Goal: Transaction & Acquisition: Purchase product/service

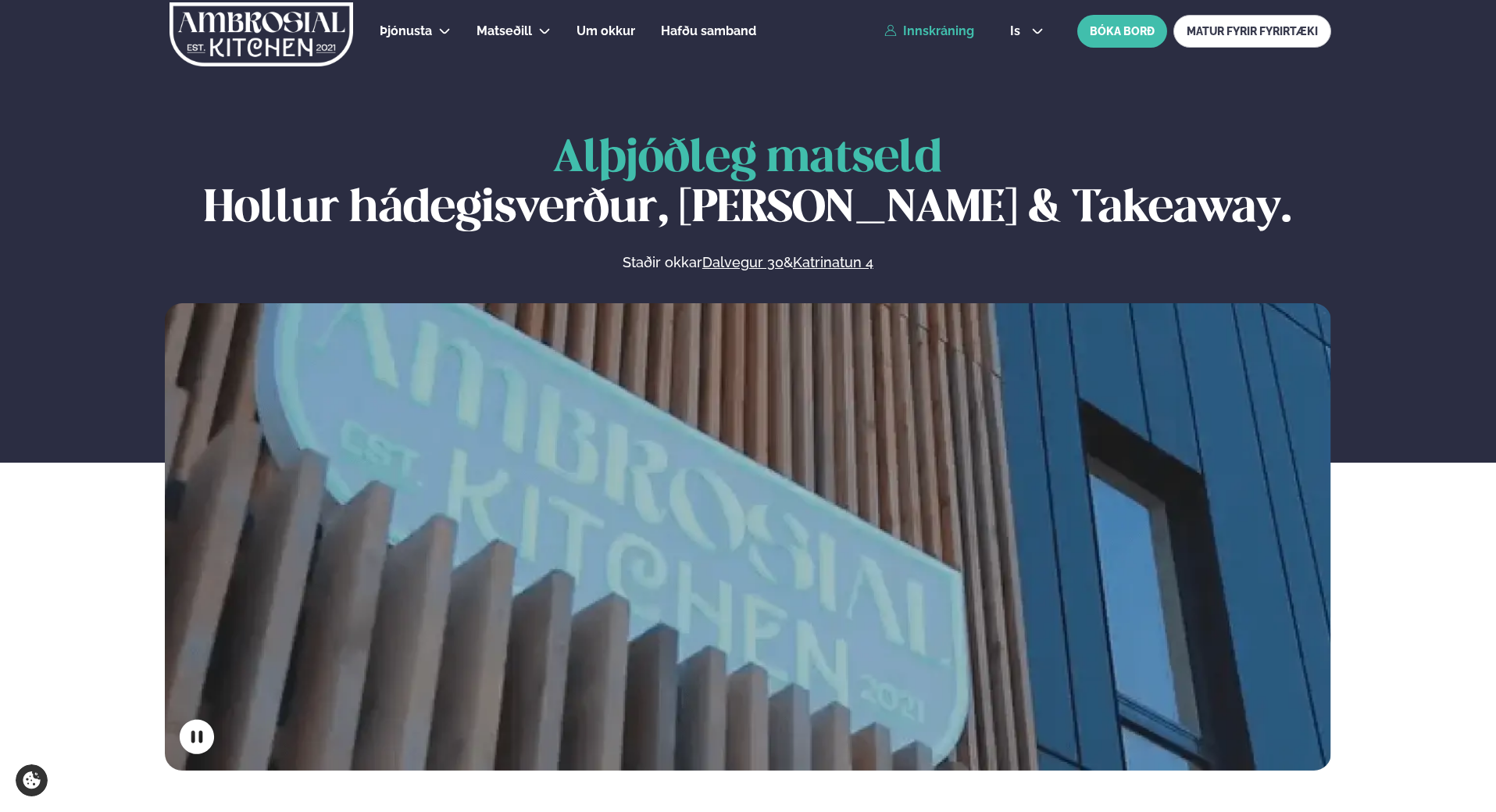
click at [951, 36] on link "Innskráning" at bounding box center [930, 31] width 90 height 14
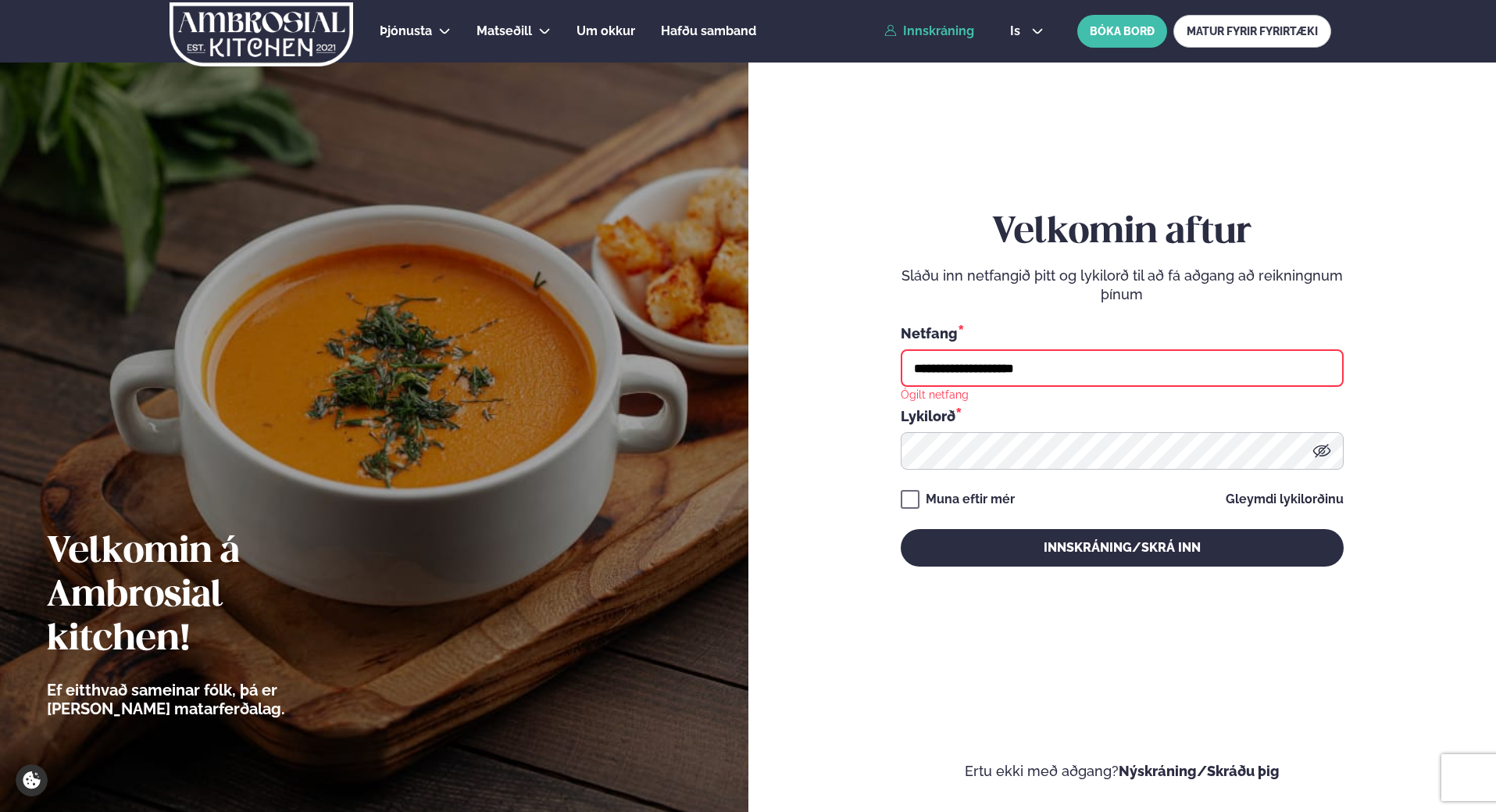
click at [1064, 373] on input "**********" at bounding box center [1122, 367] width 443 height 37
type input "*"
type input "**********"
click at [901, 529] on button "Innskráning/Skrá inn" at bounding box center [1122, 547] width 443 height 37
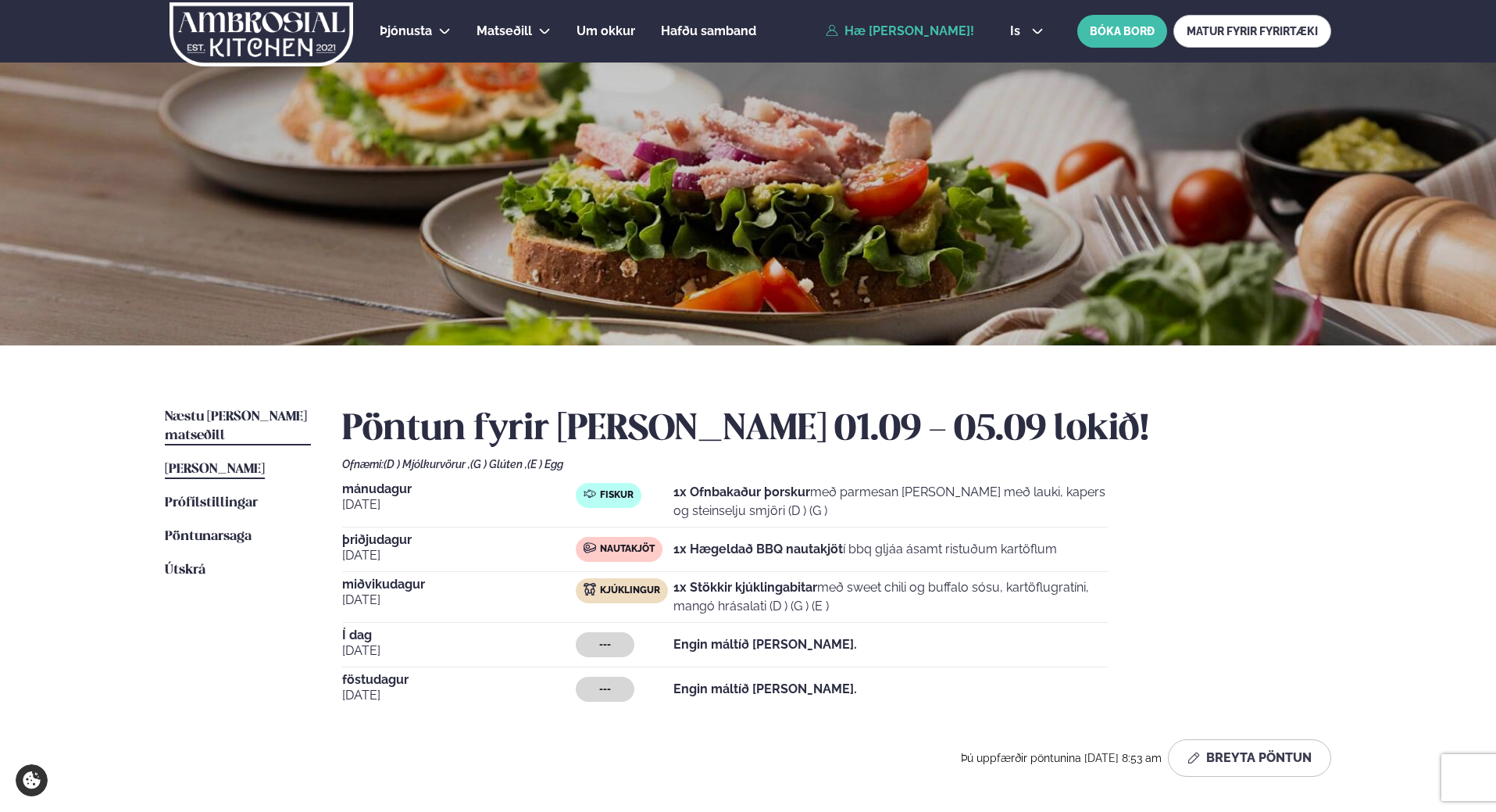
click at [252, 417] on span "Næstu [PERSON_NAME] matseðill" at bounding box center [236, 426] width 142 height 32
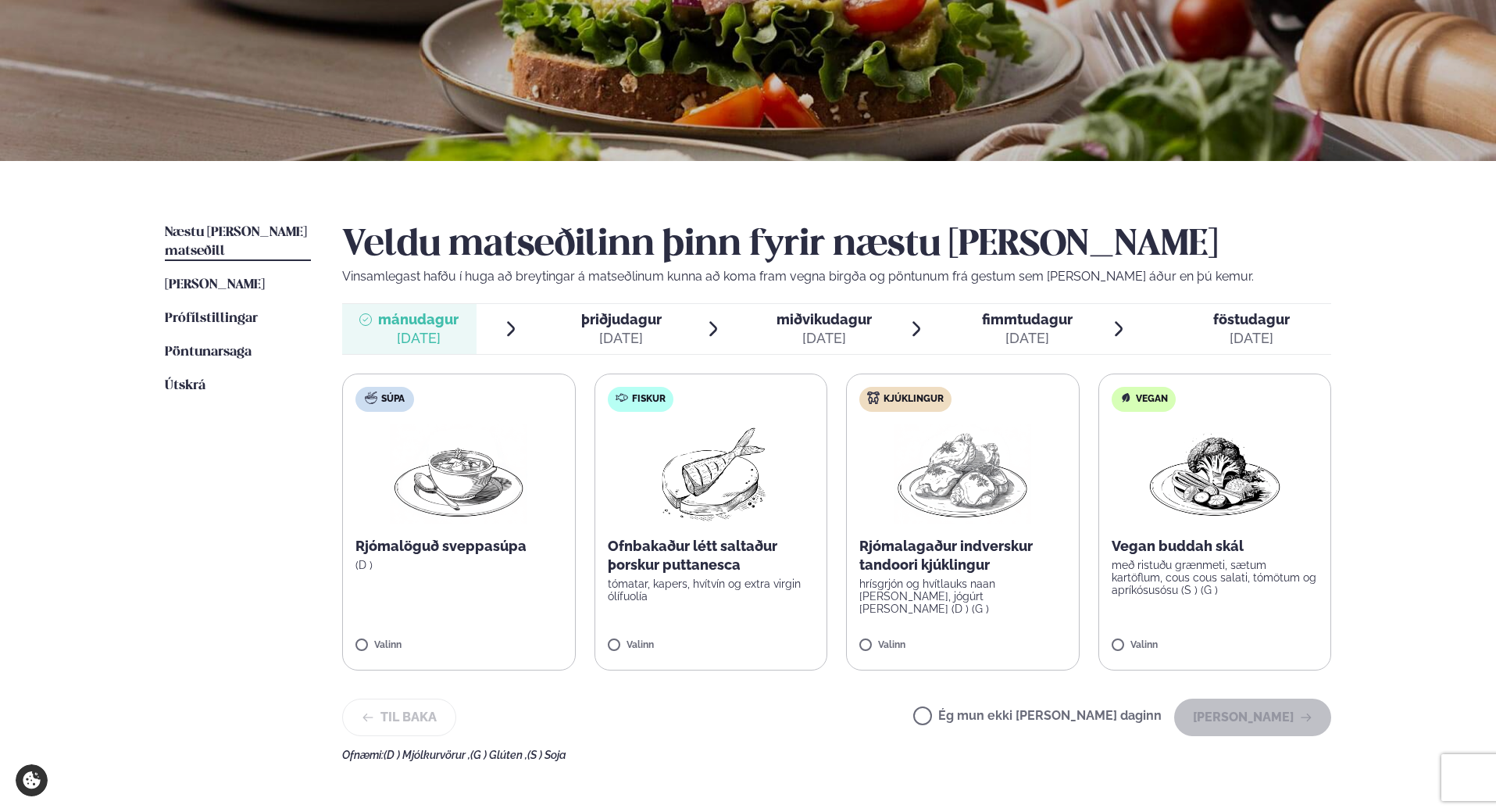
scroll to position [234, 0]
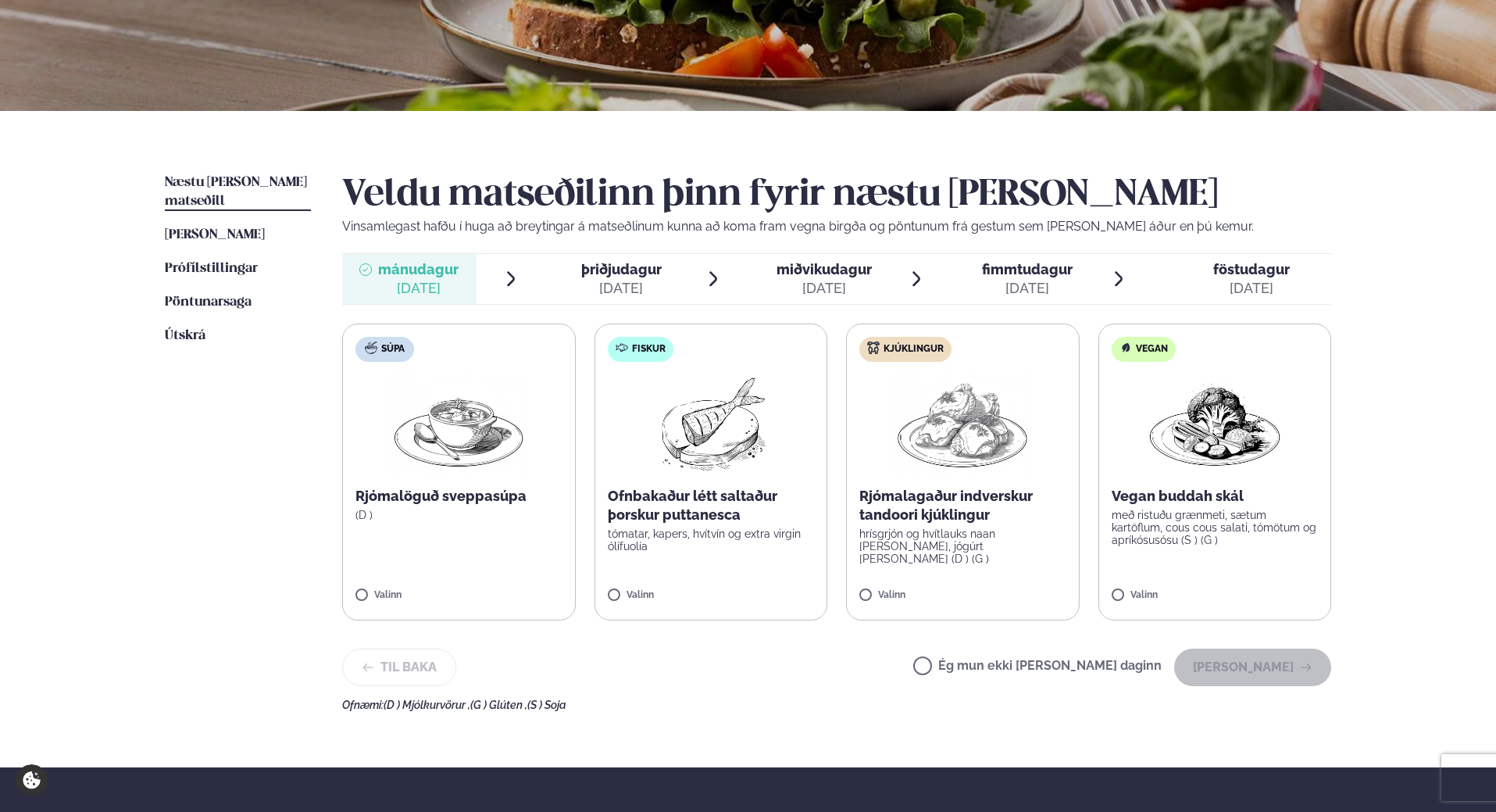
click at [806, 269] on span "miðvikudagur" at bounding box center [824, 268] width 96 height 16
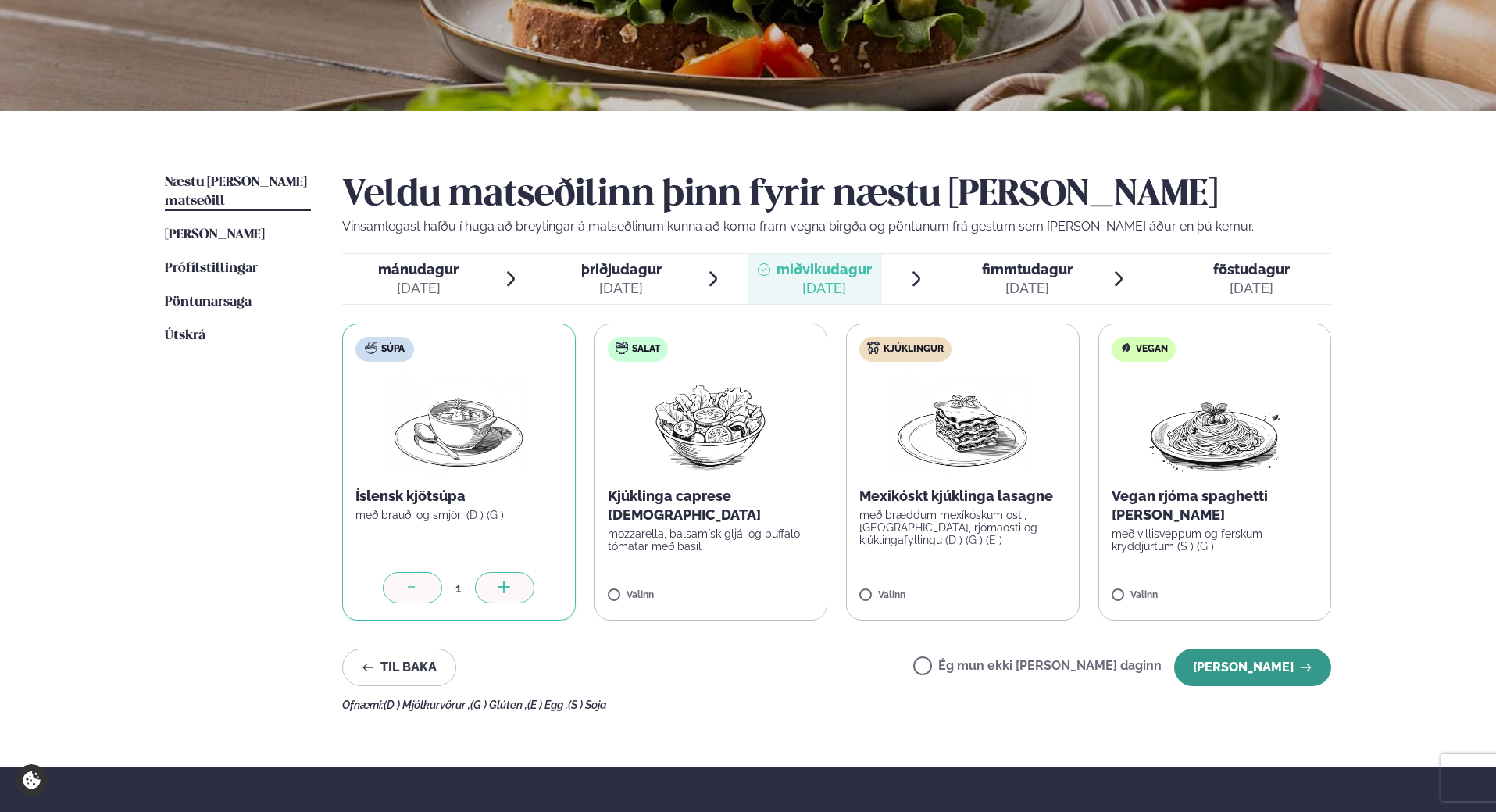
click at [1265, 664] on button "[PERSON_NAME]" at bounding box center [1252, 667] width 157 height 37
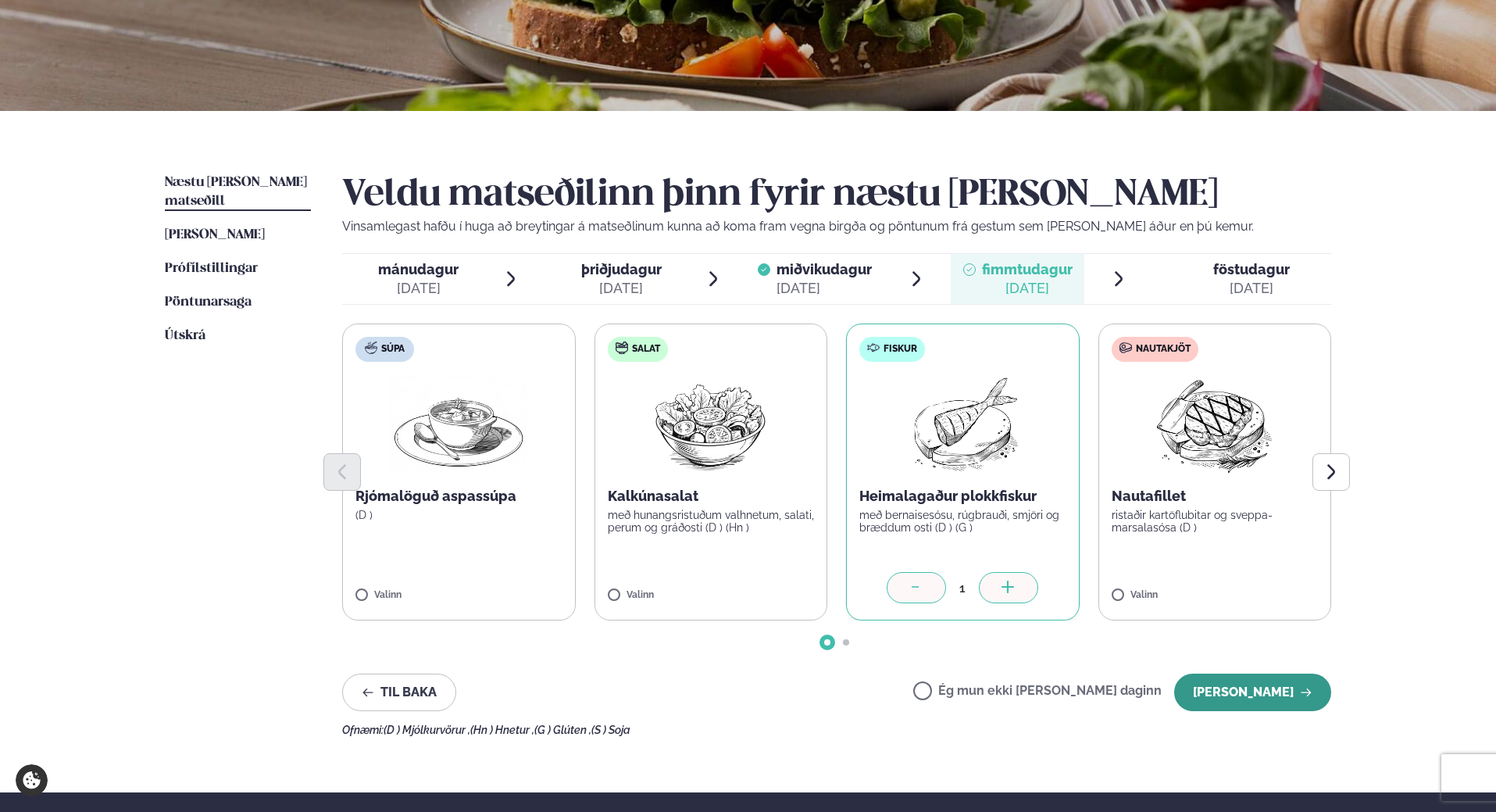
click at [1218, 686] on button "[PERSON_NAME]" at bounding box center [1252, 692] width 157 height 37
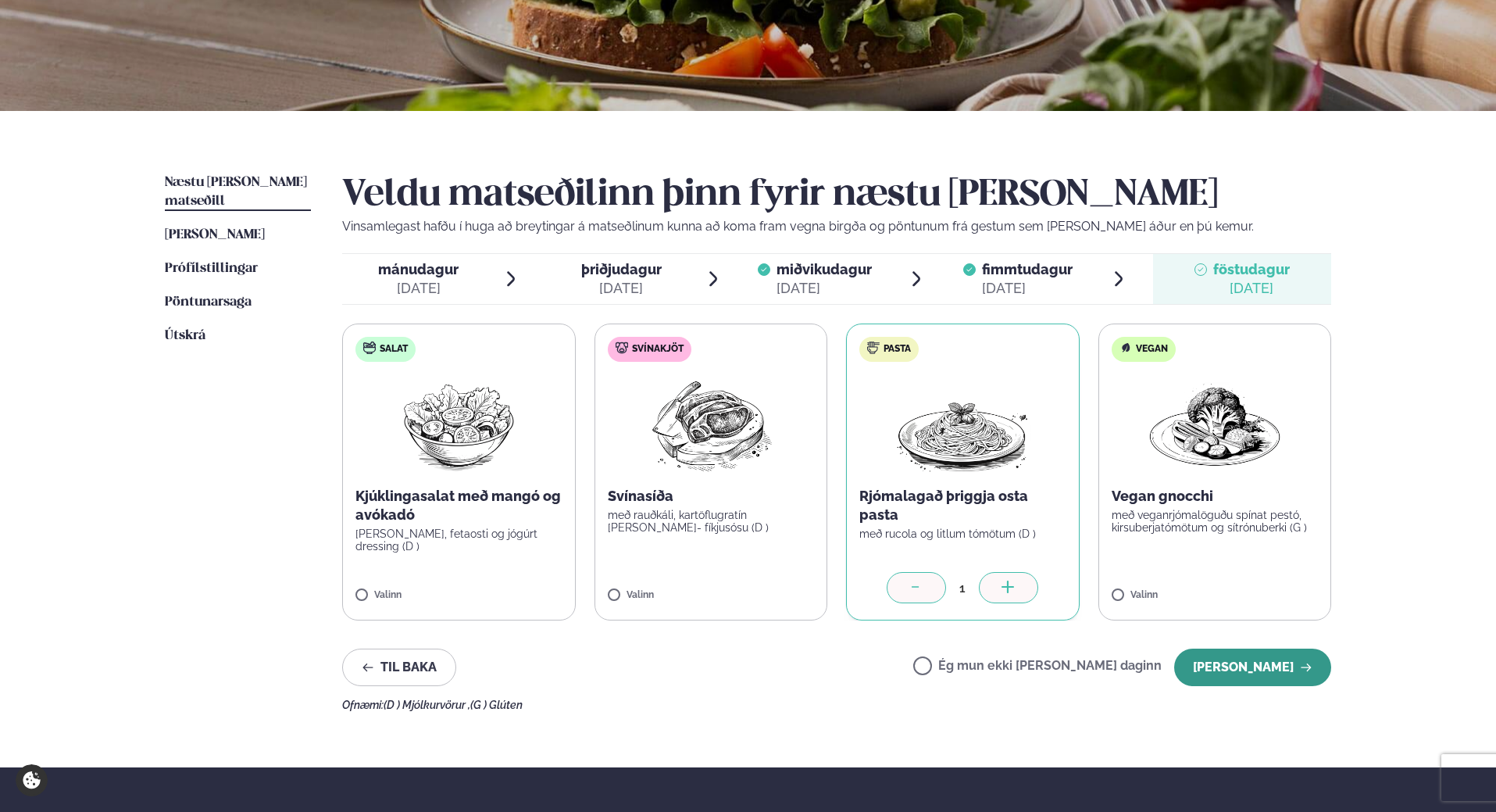
click at [1217, 666] on button "[PERSON_NAME]" at bounding box center [1252, 667] width 157 height 37
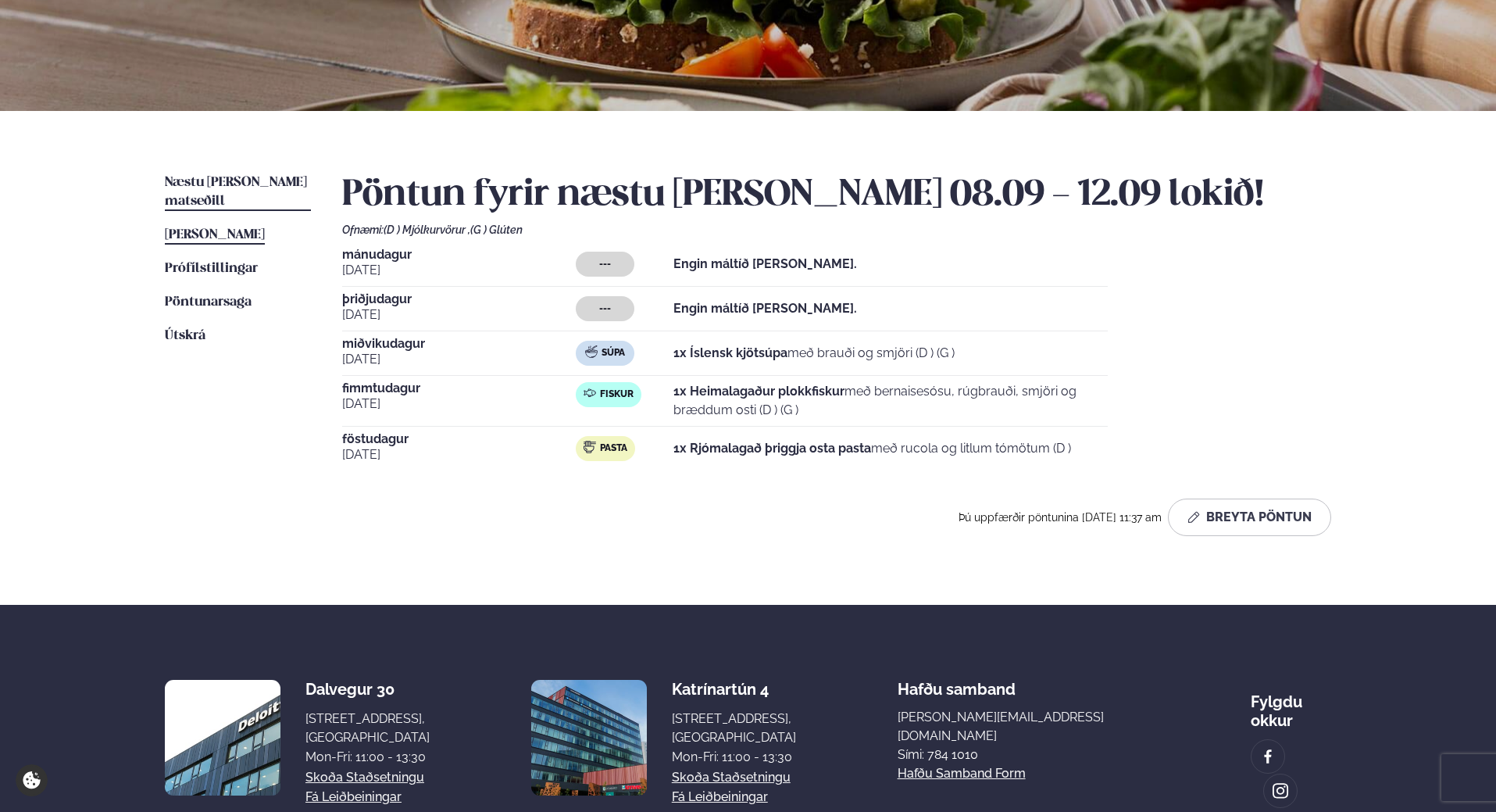
click at [214, 228] on span "[PERSON_NAME]" at bounding box center [215, 235] width 100 height 13
